Goal: Find specific page/section: Find specific page/section

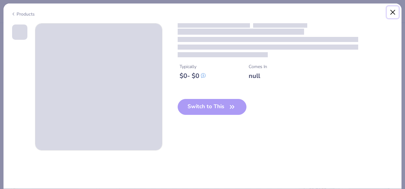
click at [398, 11] on button "Close" at bounding box center [393, 12] width 12 height 12
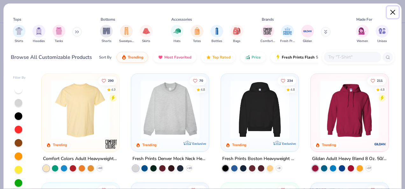
click at [391, 10] on button "Close" at bounding box center [393, 12] width 12 height 12
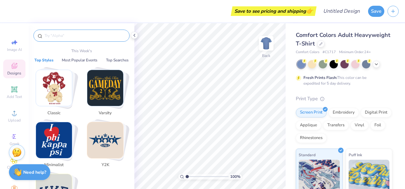
click at [44, 38] on input "text" at bounding box center [85, 35] width 82 height 6
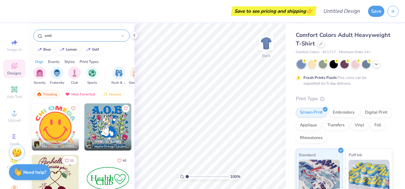
type input "smil"
click at [46, 129] on img at bounding box center [55, 127] width 47 height 47
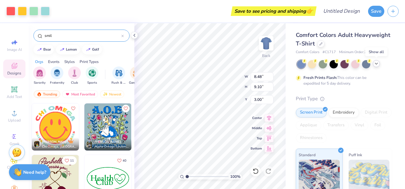
click at [375, 63] on icon at bounding box center [376, 63] width 5 height 5
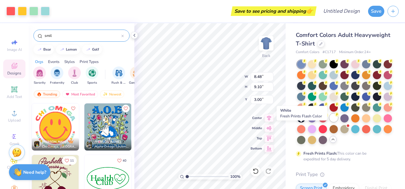
click at [330, 122] on div at bounding box center [334, 118] width 8 height 8
